Goal: Communication & Community: Answer question/provide support

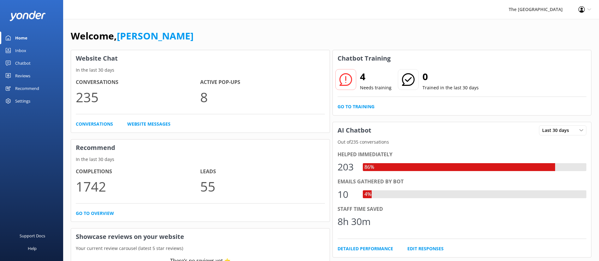
click at [23, 52] on div "Inbox" at bounding box center [20, 50] width 11 height 13
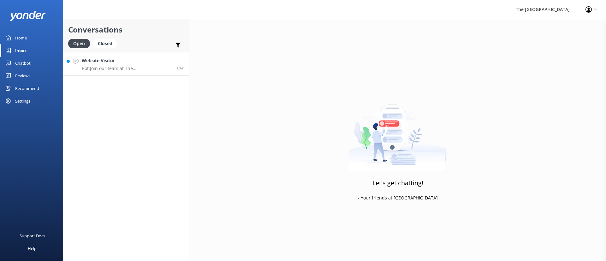
click at [113, 75] on link "Website Visitor Bot: Join our team at The [GEOGRAPHIC_DATA] and our sister reso…" at bounding box center [126, 64] width 126 height 24
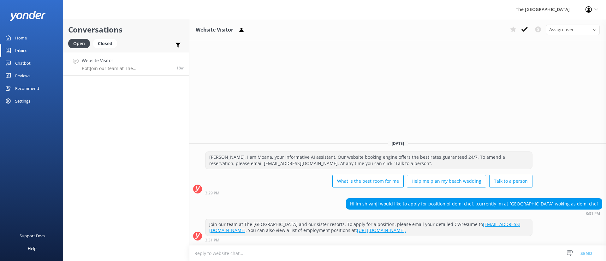
click at [468, 66] on div "Website Visitor Assign user Rarotongan Tata [PERSON_NAME] Laisa [PERSON_NAME] […" at bounding box center [397, 140] width 416 height 242
click at [127, 174] on div "Conversations Open Closed Important Converted Assigned to me Unassigned Website…" at bounding box center [126, 140] width 126 height 242
click at [147, 138] on div "Conversations Open Closed Important Converted Assigned to me Unassigned Website…" at bounding box center [126, 140] width 126 height 242
